Goal: Find specific page/section: Find specific page/section

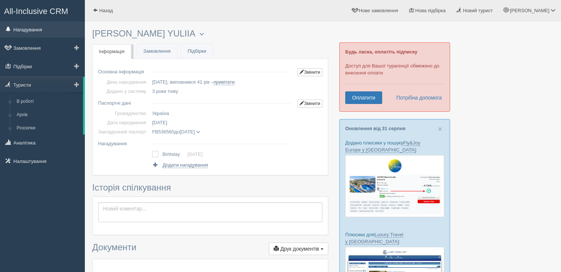
click at [37, 30] on link "Нагадування" at bounding box center [42, 29] width 85 height 16
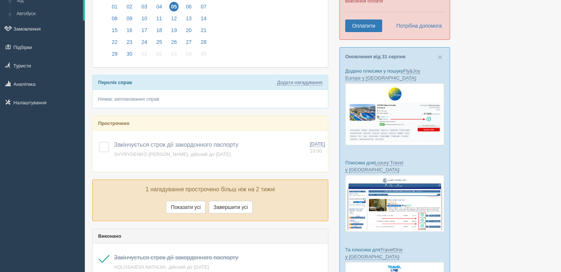
scroll to position [111, 0]
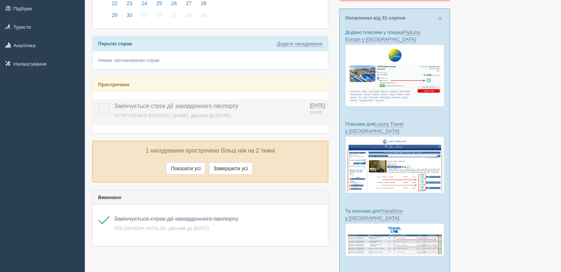
click at [99, 103] on label at bounding box center [99, 103] width 0 height 0
click at [0, 0] on input "checkbox" at bounding box center [0, 0] width 0 height 0
click at [99, 103] on label at bounding box center [99, 103] width 0 height 0
click at [0, 0] on input "checkbox" at bounding box center [0, 0] width 0 height 0
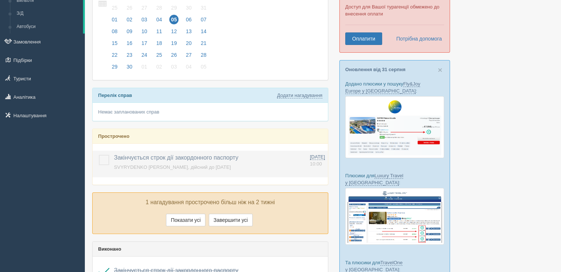
scroll to position [0, 0]
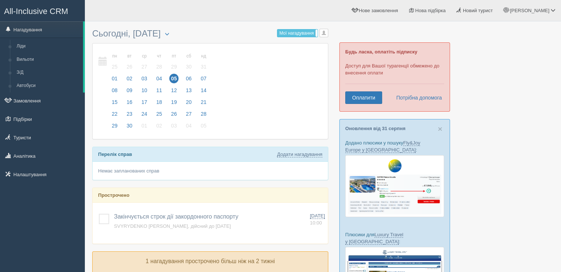
click at [173, 77] on span "05" at bounding box center [174, 79] width 10 height 10
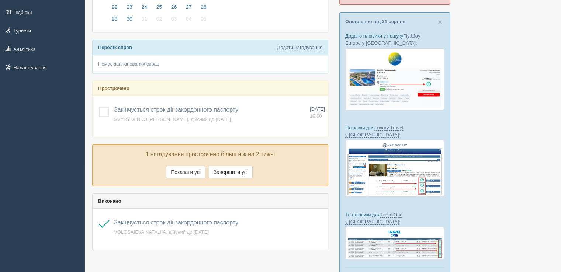
scroll to position [149, 0]
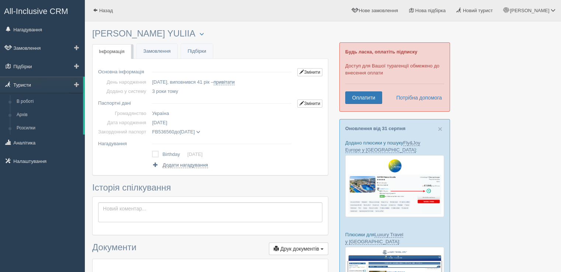
click at [31, 87] on link "Туристи" at bounding box center [41, 85] width 83 height 16
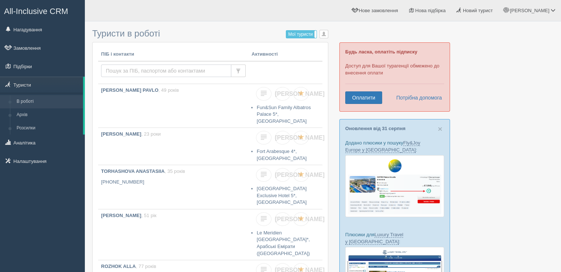
click at [140, 72] on input "text" at bounding box center [166, 71] width 130 height 13
type input "и"
type input "burtseva"
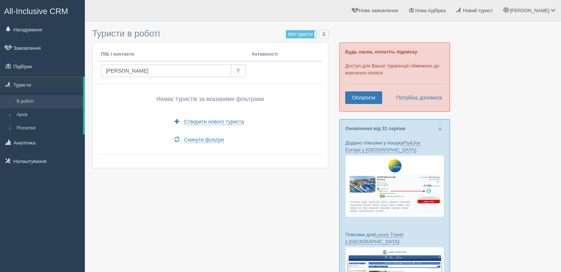
click at [121, 70] on input "burtseva" at bounding box center [166, 71] width 130 height 13
drag, startPoint x: 114, startPoint y: 68, endPoint x: 115, endPoint y: 72, distance: 4.3
click at [114, 69] on input "burtseva" at bounding box center [166, 71] width 130 height 13
type input "byrtseva"
click at [133, 75] on input "byrtseva" at bounding box center [166, 71] width 130 height 13
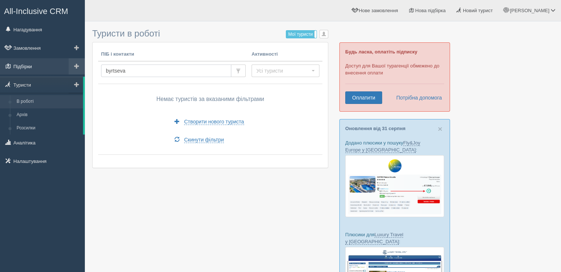
drag, startPoint x: 103, startPoint y: 67, endPoint x: 54, endPoint y: 63, distance: 48.9
click at [54, 63] on div "All-Inclusive CRM Нагадування Замовлення Підбірки" at bounding box center [280, 217] width 561 height 434
paste input "BURTSEVA"
type input "BURTSEVA"
click at [30, 84] on link "Туристи" at bounding box center [41, 85] width 83 height 16
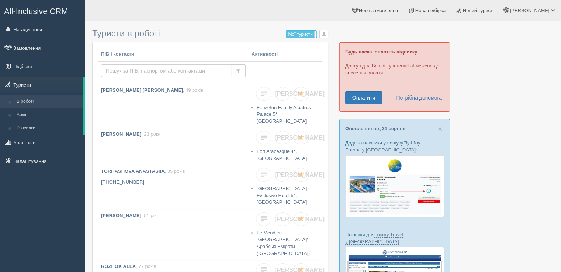
click at [128, 70] on input "text" at bounding box center [166, 71] width 130 height 13
paste input "[PERSON_NAME]"
type input "[PERSON_NAME]"
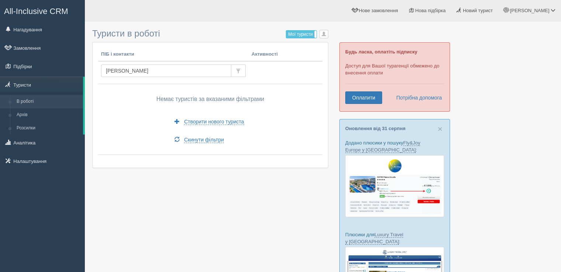
click at [156, 69] on input "[PERSON_NAME]" at bounding box center [166, 71] width 130 height 13
type input "[PERSON_NAME]"
click at [128, 70] on input "[PERSON_NAME]" at bounding box center [166, 71] width 130 height 13
type input "B"
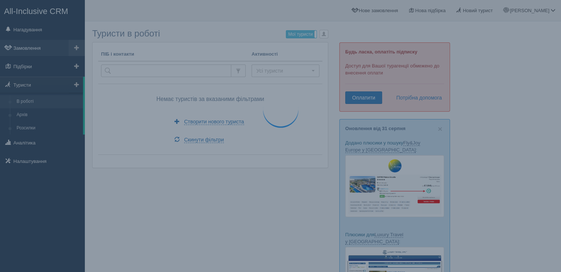
click at [24, 51] on link "Замовлення" at bounding box center [42, 48] width 85 height 16
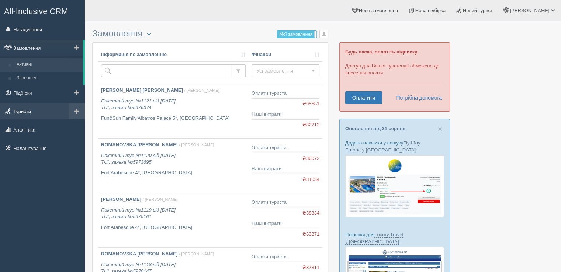
click at [27, 110] on link "Туристи" at bounding box center [42, 111] width 85 height 16
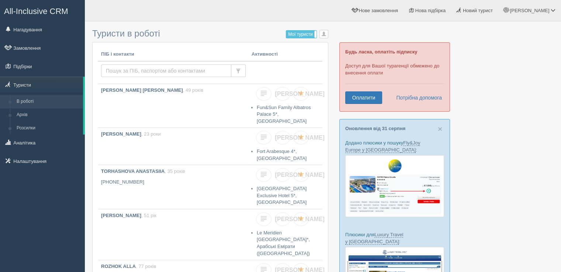
click at [154, 70] on input "text" at bounding box center [166, 71] width 130 height 13
paste input "[PERSON_NAME]"
type input "[PERSON_NAME]"
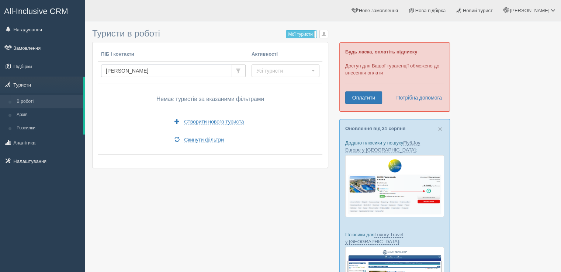
click at [152, 71] on input "[PERSON_NAME]" at bounding box center [166, 71] width 130 height 13
drag, startPoint x: 0, startPoint y: 0, endPoint x: 152, endPoint y: 74, distance: 168.8
click at [152, 74] on input "BURTSEVA" at bounding box center [166, 71] width 130 height 13
type input "grynko"
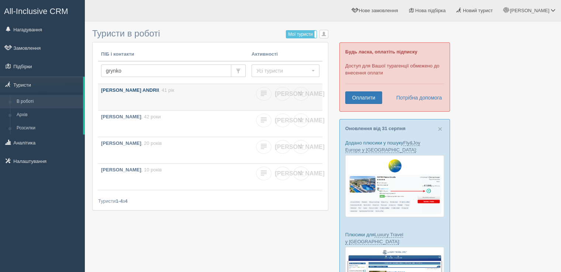
click at [132, 96] on link "GRYNKO ANDRII , 41 рік" at bounding box center [173, 97] width 151 height 26
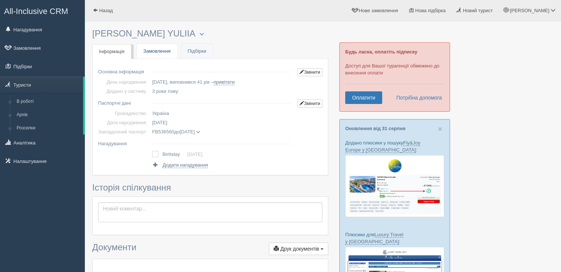
click at [147, 48] on link "Замовлення" at bounding box center [157, 51] width 41 height 15
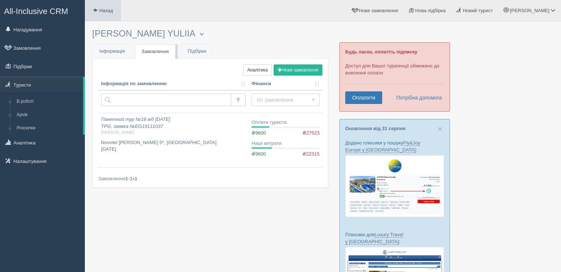
click at [104, 11] on span "Назад" at bounding box center [106, 11] width 14 height 6
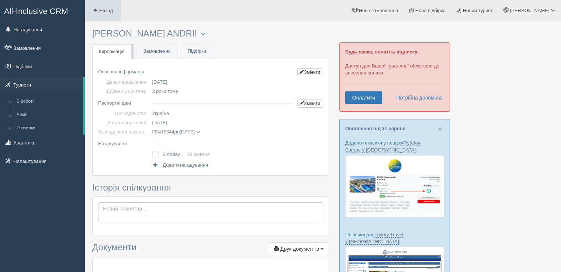
click at [101, 11] on span "Назад" at bounding box center [106, 11] width 14 height 6
